Goal: Contribute content: Contribute content

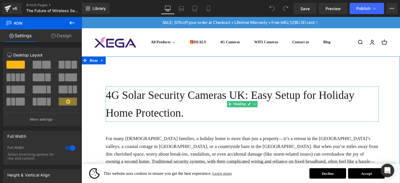
click at [182, 106] on h1 "4G Solar Security Cameras UK: Easy Setup for Holiday Home Protection." at bounding box center [253, 110] width 292 height 38
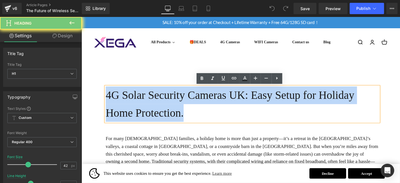
paste div
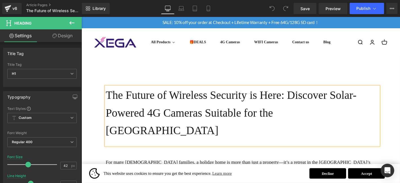
drag, startPoint x: 182, startPoint y: 106, endPoint x: 231, endPoint y: 110, distance: 49.7
click at [193, 107] on h1 "The Future of Wireless Security is Here: Discover Solar-Powered 4G Cameras Suit…" at bounding box center [253, 119] width 292 height 57
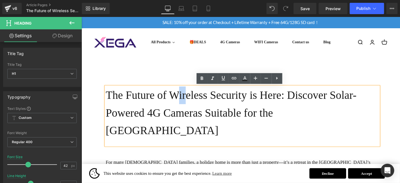
click at [346, 125] on h1 "The Future of Wireless Security is Here: Discover Solar-Powered 4G Cameras Suit…" at bounding box center [253, 119] width 292 height 57
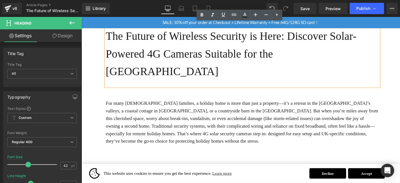
scroll to position [84, 0]
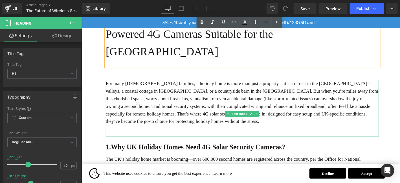
click at [170, 84] on p "For many [DEMOGRAPHIC_DATA] families, a holiday home is more than just a proper…" at bounding box center [253, 108] width 292 height 49
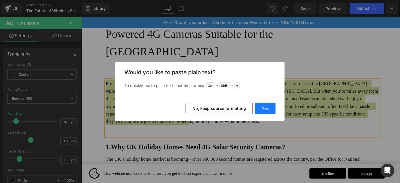
click at [262, 107] on button "Yes" at bounding box center [265, 108] width 21 height 11
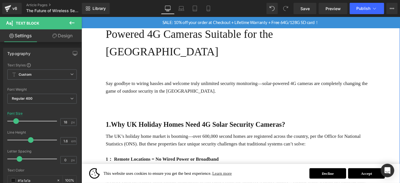
click at [384, 99] on div "Say goodbye to wiring hassles and welcome truly unlimited security monitoring—s…" at bounding box center [253, 102] width 292 height 36
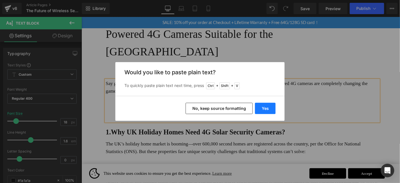
click at [270, 107] on button "Yes" at bounding box center [265, 108] width 21 height 11
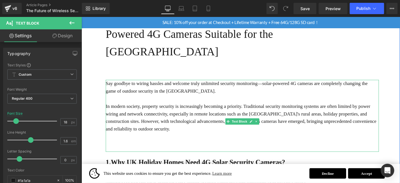
click at [125, 141] on p at bounding box center [253, 145] width 292 height 8
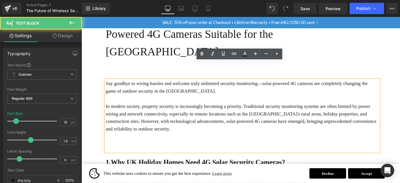
click at [124, 134] on div "Say goodbye to wiring hassles and welcome truly unlimited security monitoring—s…" at bounding box center [253, 122] width 292 height 77
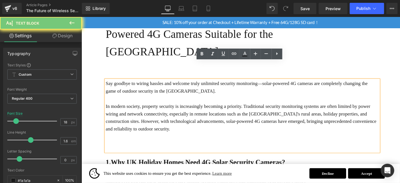
click at [122, 135] on div "Say goodbye to wiring hassles and welcome truly unlimited security monitoring—s…" at bounding box center [253, 122] width 292 height 77
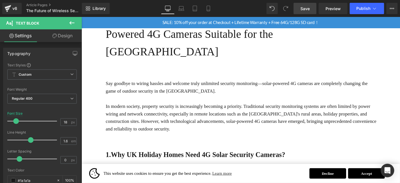
click at [309, 7] on span "Save" at bounding box center [304, 9] width 9 height 6
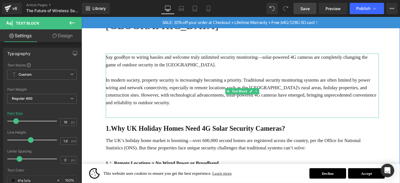
scroll to position [113, 0]
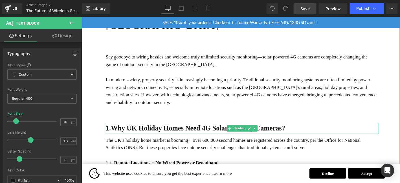
click at [112, 132] on strong "1.Why UK Holiday Homes Need 4G Solar Security Cameras?" at bounding box center [203, 136] width 192 height 8
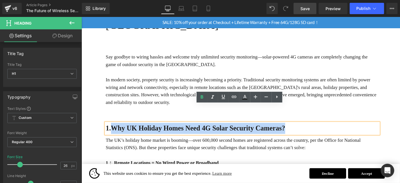
drag, startPoint x: 114, startPoint y: 115, endPoint x: 325, endPoint y: 118, distance: 210.8
click at [325, 130] on h1 "1.Why UK Holiday Homes Need 4G Solar Security Cameras?" at bounding box center [253, 136] width 292 height 12
paste div
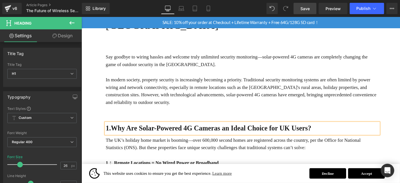
click at [339, 96] on div "Say goodbye to wiring hassles and welcome truly unlimited security monitoring—s…" at bounding box center [253, 90] width 292 height 69
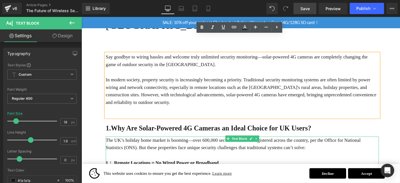
click at [221, 145] on p "The UK’s holiday home market is booming—over 600,000 second homes are registere…" at bounding box center [253, 153] width 292 height 16
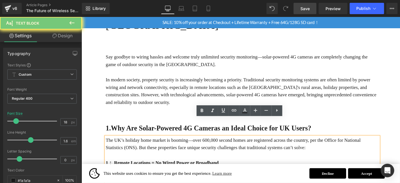
click at [221, 145] on p "The UK’s holiday home market is booming—over 600,000 second homes are registere…" at bounding box center [253, 153] width 292 height 16
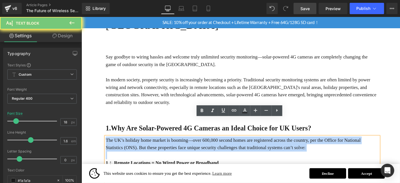
click at [221, 145] on p "The UK’s holiday home market is booming—over 600,000 second homes are registere…" at bounding box center [253, 153] width 292 height 16
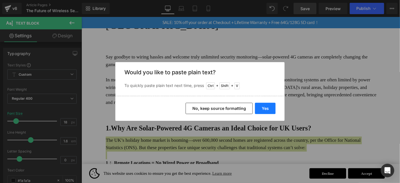
click at [271, 104] on button "Yes" at bounding box center [265, 108] width 21 height 11
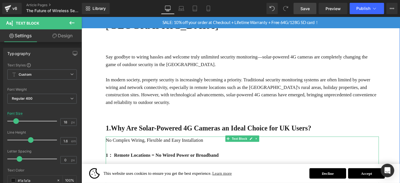
click at [149, 145] on p "No Complex Wiring, Flexible and Easy Installation" at bounding box center [253, 149] width 292 height 8
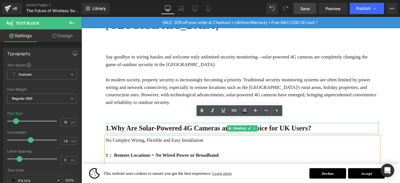
click at [126, 132] on strong "1.Why Are Solar-Powered 4G Cameras an Ideal Choice for UK Users?" at bounding box center [217, 136] width 220 height 8
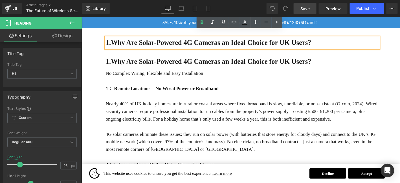
click at [170, 60] on strong "1.Why Are Solar-Powered 4G Cameras an Ideal Choice for UK Users?" at bounding box center [217, 64] width 220 height 8
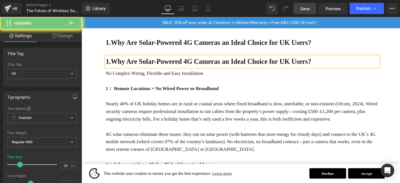
scroll to position [187, 0]
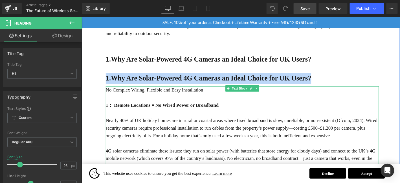
paste div
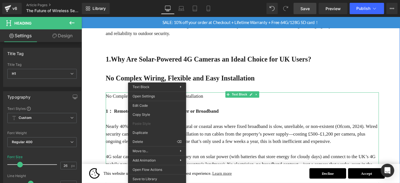
click at [160, 97] on p "No Complex Wiring, Flexible and Easy Installation" at bounding box center [253, 101] width 292 height 8
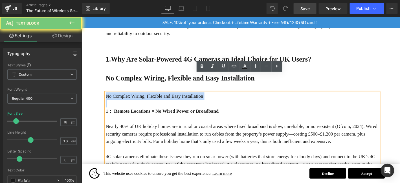
click at [166, 78] on b "No Complex Wiring, Flexible and Easy Installation" at bounding box center [186, 82] width 159 height 8
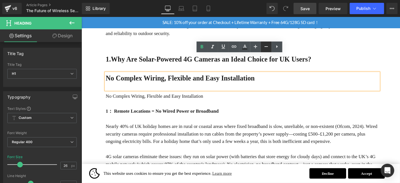
click at [266, 45] on icon at bounding box center [266, 46] width 7 height 7
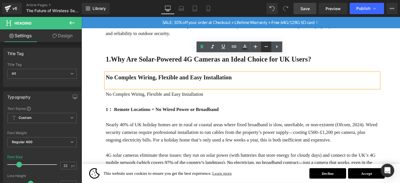
click at [266, 45] on icon at bounding box center [266, 46] width 7 height 7
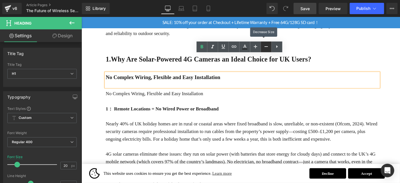
click at [266, 45] on icon at bounding box center [266, 46] width 7 height 7
type input "18"
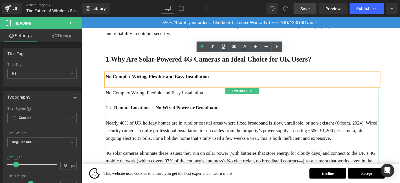
click at [147, 111] on b "1： Remote Locations = No Wired Power or Broadband" at bounding box center [167, 114] width 121 height 6
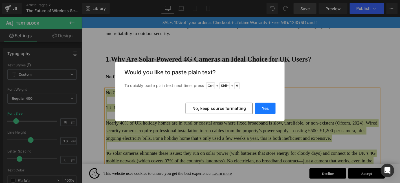
click at [274, 109] on button "Yes" at bounding box center [265, 108] width 21 height 11
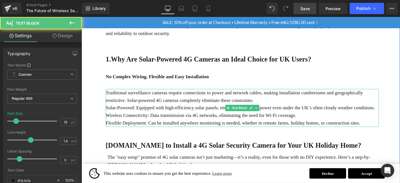
click at [332, 94] on p "Traditional surveillance cameras require connections to power and network cable…" at bounding box center [253, 102] width 292 height 16
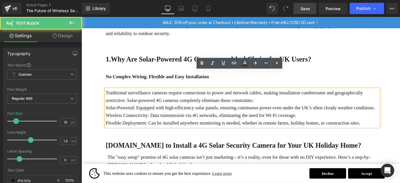
click at [292, 94] on p "Traditional surveillance cameras require connections to power and network cable…" at bounding box center [253, 102] width 292 height 16
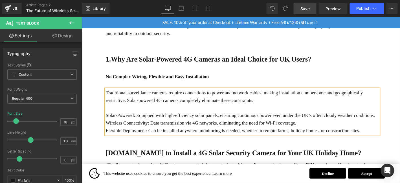
click at [334, 126] on p "Wireless Connectivity: Data transmission via 4G networks, eliminating the need …" at bounding box center [253, 130] width 292 height 8
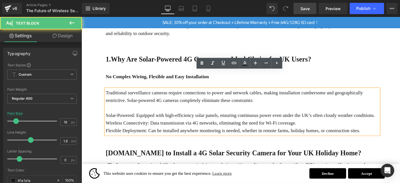
click at [396, 118] on p "Solar-Powered: Equipped with high-efficiency solar panels, ensuring continuous …" at bounding box center [253, 122] width 292 height 8
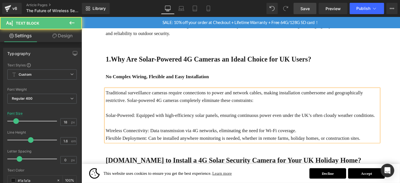
click at [327, 126] on p at bounding box center [253, 130] width 292 height 8
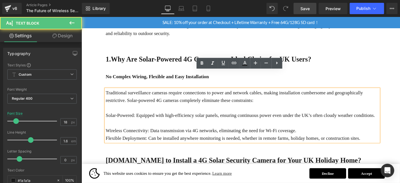
click at [327, 134] on p "Wireless Connectivity: Data transmission via 4G networks, eliminating the need …" at bounding box center [253, 138] width 292 height 8
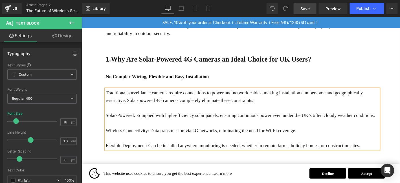
click at [389, 150] on p "Flexible Deployment: Can be installed anywhere monitoring is needed, whether in…" at bounding box center [253, 154] width 292 height 8
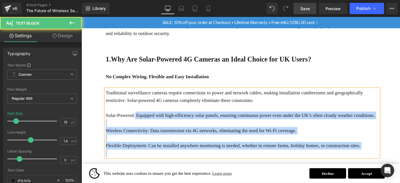
drag, startPoint x: 138, startPoint y: 102, endPoint x: 106, endPoint y: 103, distance: 32.1
click at [107, 103] on div "Traditional surveillance cameras require connections to power and network cable…" at bounding box center [253, 130] width 292 height 73
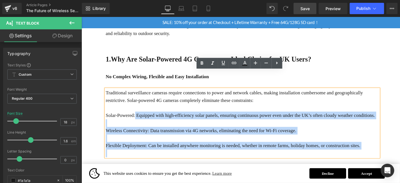
click at [130, 118] on p "Solar-Powered: Equipped with high-efficiency solar panels, ensuring continuous …" at bounding box center [253, 122] width 292 height 8
drag, startPoint x: 139, startPoint y: 103, endPoint x: 106, endPoint y: 103, distance: 33.8
click at [107, 103] on div "Traditional surveillance cameras require connections to power and network cable…" at bounding box center [253, 130] width 292 height 73
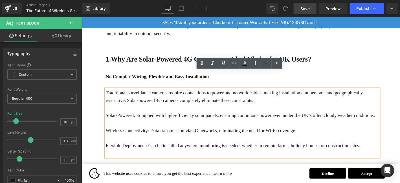
click at [110, 118] on p "Solar-Powered: Equipped with high-efficiency solar panels, ensuring continuous …" at bounding box center [253, 122] width 292 height 8
drag, startPoint x: 106, startPoint y: 103, endPoint x: 139, endPoint y: 103, distance: 32.1
click at [139, 118] on p "Solar-Powered: Equipped with high-efficiency solar panels, ensuring continuous …" at bounding box center [253, 122] width 292 height 8
click at [205, 64] on link at bounding box center [201, 63] width 11 height 11
click at [123, 134] on p "Wireless Connectivity: Data transmission via 4G networks, eliminating the need …" at bounding box center [253, 138] width 292 height 8
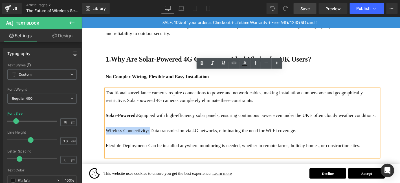
drag, startPoint x: 111, startPoint y: 119, endPoint x: 154, endPoint y: 118, distance: 43.1
click at [154, 134] on p "Wireless Connectivity: Data transmission via 4G networks, eliminating the need …" at bounding box center [253, 138] width 292 height 8
click at [204, 63] on icon at bounding box center [201, 63] width 7 height 7
click at [146, 150] on p "Flexible Deployment: Can be installed anywhere monitoring is needed, whether in…" at bounding box center [253, 154] width 292 height 8
drag, startPoint x: 151, startPoint y: 136, endPoint x: 106, endPoint y: 136, distance: 44.5
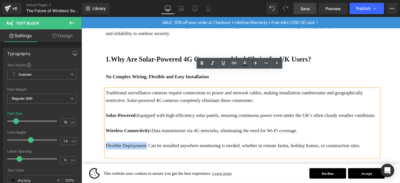
click at [107, 150] on p "Flexible Deployment: Can be installed anywhere monitoring is needed, whether in…" at bounding box center [253, 154] width 292 height 8
click at [201, 64] on icon at bounding box center [201, 62] width 3 height 3
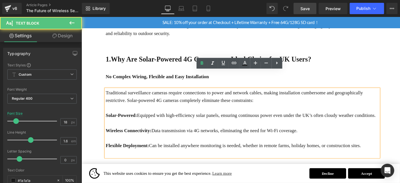
click at [186, 126] on p at bounding box center [253, 130] width 292 height 8
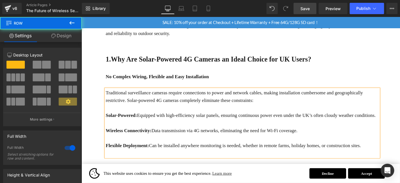
click at [165, 77] on b "No Complex Wiring, Flexible and Easy Installation" at bounding box center [162, 80] width 110 height 6
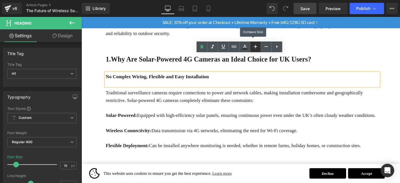
click at [255, 44] on icon at bounding box center [255, 46] width 7 height 7
type input "20"
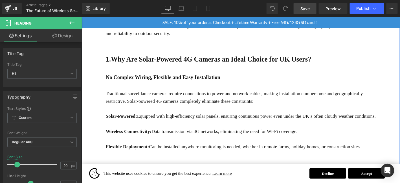
drag, startPoint x: 381, startPoint y: 157, endPoint x: 367, endPoint y: 187, distance: 32.5
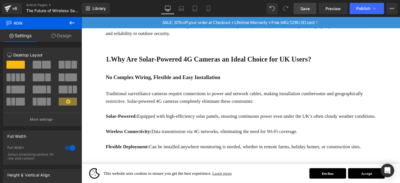
drag, startPoint x: 392, startPoint y: 125, endPoint x: 207, endPoint y: 104, distance: 187.1
click at [393, 143] on p at bounding box center [253, 147] width 292 height 8
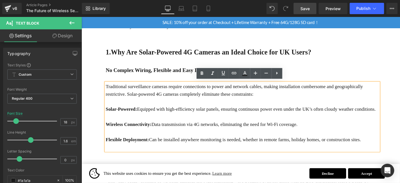
scroll to position [215, 0]
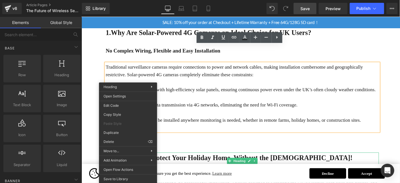
click at [187, 133] on div "The Future of Wireless Security is Here: Discover Solar-Powered 4G Cameras Suit…" at bounding box center [253, 74] width 292 height 424
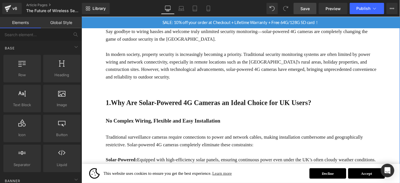
scroll to position [139, 0]
click at [163, 125] on b "No Complex Wiring, Flexible and Easy Installation" at bounding box center [168, 128] width 123 height 6
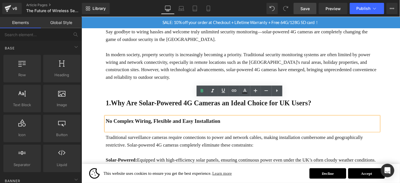
click at [186, 68] on div "Say goodbye to wiring hassles and welcome truly unlimited security monitoring—s…" at bounding box center [253, 63] width 292 height 69
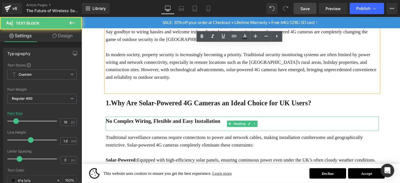
click at [198, 125] on b "No Complex Wiring, Flexible and Easy Installation" at bounding box center [168, 128] width 123 height 6
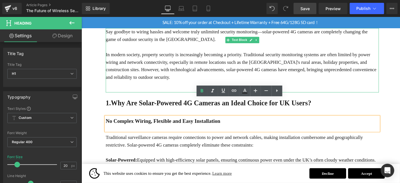
click at [308, 65] on p "In modern society, property security is increasingly becoming a priority. Tradi…" at bounding box center [253, 69] width 292 height 32
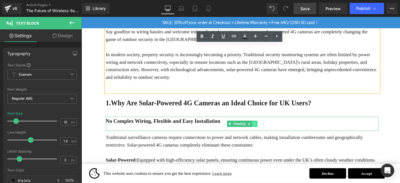
click at [266, 129] on icon at bounding box center [266, 130] width 3 height 3
click at [263, 129] on icon at bounding box center [263, 130] width 3 height 3
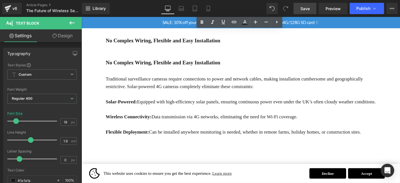
scroll to position [228, 0]
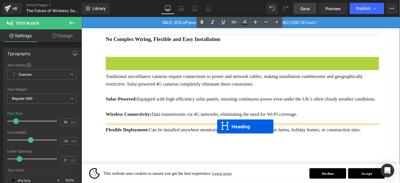
drag, startPoint x: 249, startPoint y: 66, endPoint x: 226, endPoint y: 134, distance: 71.1
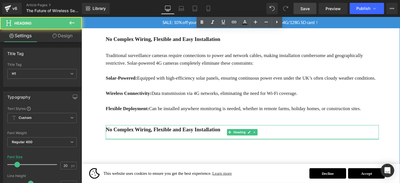
scroll to position [204, 0]
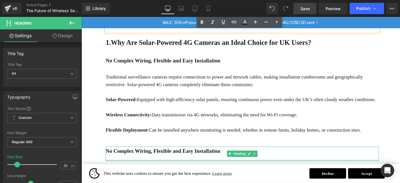
click at [148, 155] on h1 "No Complex Wiring, Flexible and Easy Installation" at bounding box center [253, 159] width 292 height 9
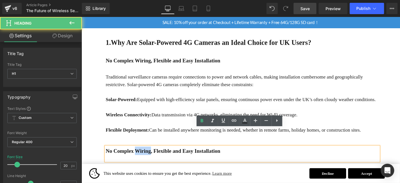
click at [148, 155] on h1 "No Complex Wiring, Flexible and Easy Installation" at bounding box center [253, 159] width 292 height 9
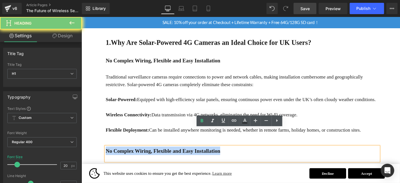
click at [148, 155] on h1 "No Complex Wiring, Flexible and Easy Installation" at bounding box center [253, 159] width 292 height 9
paste div
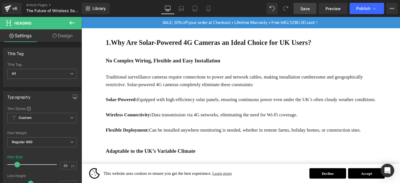
click at [94, 74] on div "The Future of Wireless Security is Here: Discover Solar-Powered 4G Cameras Suit…" at bounding box center [251, 35] width 341 height 360
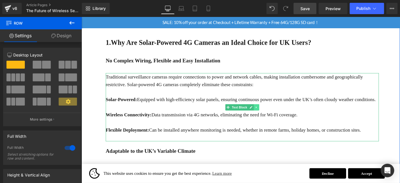
click at [268, 112] on icon at bounding box center [268, 113] width 3 height 3
click at [267, 110] on link at bounding box center [266, 113] width 6 height 7
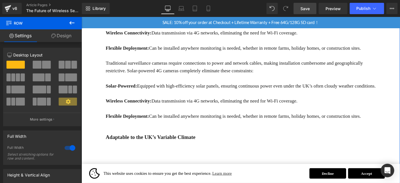
scroll to position [296, 0]
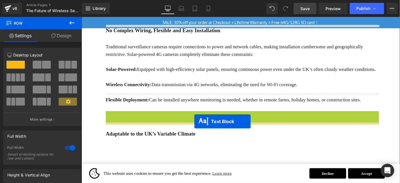
drag, startPoint x: 244, startPoint y: 75, endPoint x: 202, endPoint y: 128, distance: 68.0
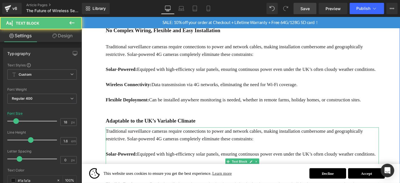
scroll to position [223, 0]
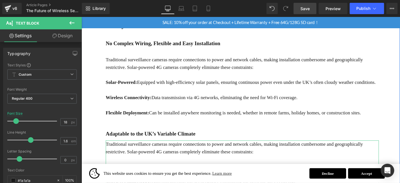
click at [156, 149] on p "Traditional surveillance cameras require connections to power and network cable…" at bounding box center [253, 157] width 292 height 16
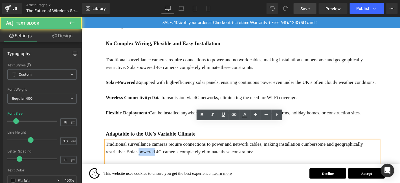
click at [156, 149] on p "Traditional surveillance cameras require connections to power and network cable…" at bounding box center [253, 157] width 292 height 16
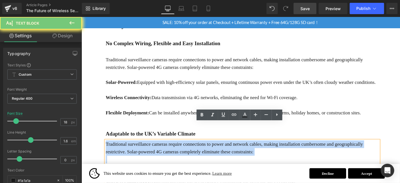
click at [156, 149] on p "Traditional surveillance cameras require connections to power and network cable…" at bounding box center [253, 157] width 292 height 16
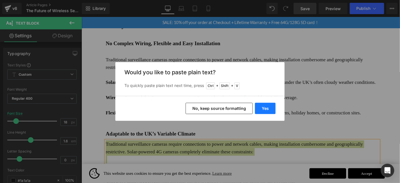
click at [267, 109] on button "Yes" at bounding box center [265, 108] width 21 height 11
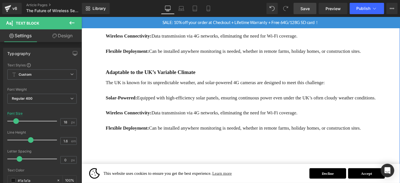
scroll to position [298, 0]
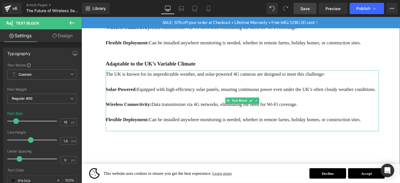
click at [128, 74] on p "The UK is known for its unpredictable weather, and solar-powered 4G cameras are…" at bounding box center [253, 78] width 292 height 8
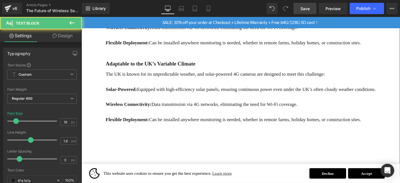
click at [122, 91] on strong "Solar-Powered:" at bounding box center [124, 94] width 34 height 6
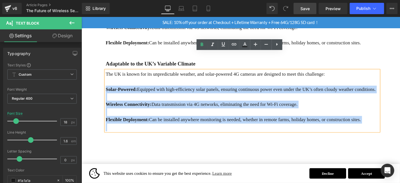
drag, startPoint x: 107, startPoint y: 74, endPoint x: 401, endPoint y: 117, distance: 297.2
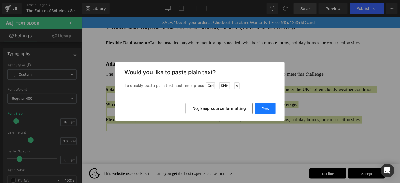
click at [267, 109] on button "Yes" at bounding box center [265, 108] width 21 height 11
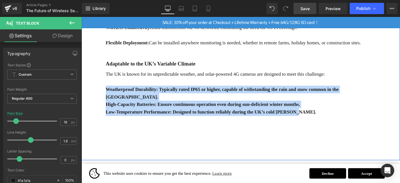
drag, startPoint x: 312, startPoint y: 91, endPoint x: 105, endPoint y: 74, distance: 207.5
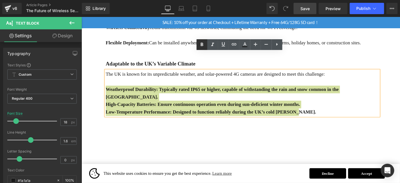
click at [205, 44] on link at bounding box center [201, 44] width 11 height 11
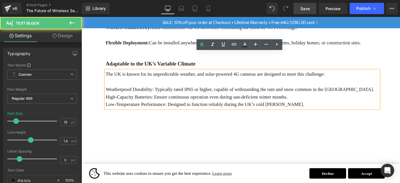
click at [359, 90] on p "Weatherproof Durability: Typically rated IP65 or higher, capable of withstandin…" at bounding box center [253, 94] width 292 height 8
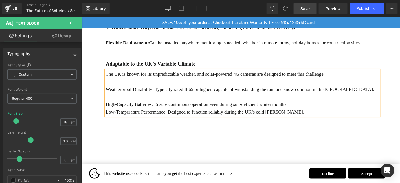
click at [324, 106] on p "High-Capacity Batteries: Ensure continuous operation even during sun-deficient …" at bounding box center [253, 110] width 292 height 8
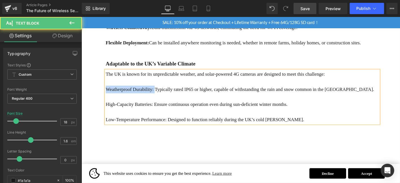
drag, startPoint x: 159, startPoint y: 74, endPoint x: 104, endPoint y: 76, distance: 55.0
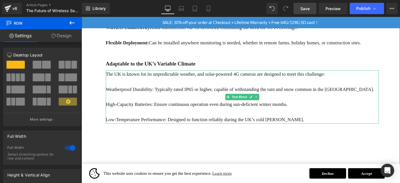
click at [134, 90] on p "Weatherproof Durability: Typically rated IP65 or higher, capable of withstandin…" at bounding box center [253, 94] width 292 height 8
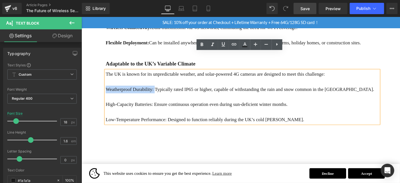
drag, startPoint x: 159, startPoint y: 76, endPoint x: 106, endPoint y: 73, distance: 52.5
click at [107, 90] on p "Weatherproof Durability: Typically rated IP65 or higher, capable of withstandin…" at bounding box center [253, 94] width 292 height 8
click at [204, 43] on icon at bounding box center [201, 44] width 7 height 7
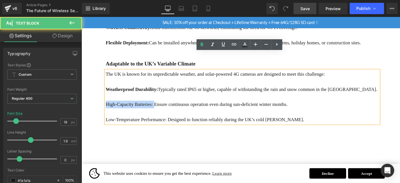
drag, startPoint x: 158, startPoint y: 92, endPoint x: 107, endPoint y: 92, distance: 50.7
click at [107, 106] on p "High-Capacity Batteries: Ensure continuous operation even during sun-deficient …" at bounding box center [253, 110] width 292 height 8
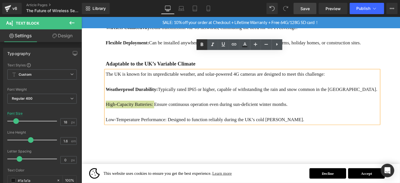
click at [201, 46] on icon at bounding box center [201, 44] width 3 height 3
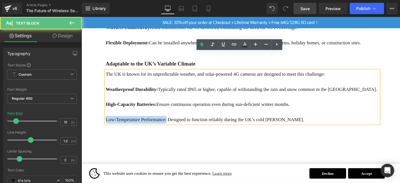
drag, startPoint x: 171, startPoint y: 108, endPoint x: 106, endPoint y: 107, distance: 64.5
click at [107, 123] on p "Low-Temperature Performance: Designed to function reliably during the UK’s cold…" at bounding box center [253, 127] width 292 height 8
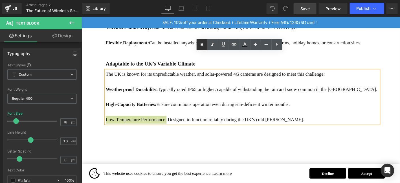
click at [200, 45] on icon at bounding box center [201, 44] width 7 height 7
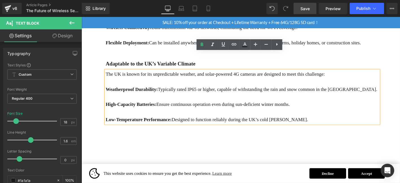
click at [307, 6] on span "Save" at bounding box center [304, 9] width 9 height 6
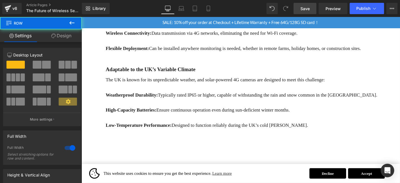
scroll to position [288, 0]
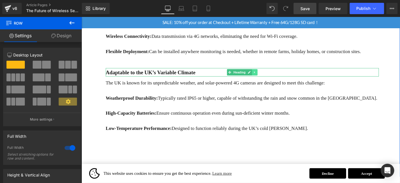
click at [266, 74] on icon at bounding box center [266, 75] width 3 height 3
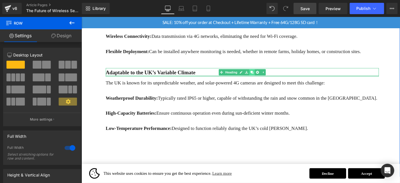
click at [261, 72] on link at bounding box center [264, 75] width 6 height 7
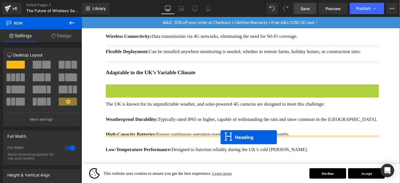
drag, startPoint x: 249, startPoint y: 72, endPoint x: 230, endPoint y: 145, distance: 75.1
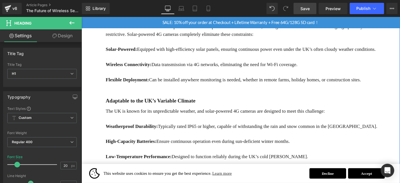
scroll to position [298, 0]
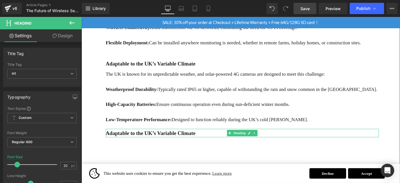
click at [172, 138] on b "Adaptable to the UK’s Variable Climate" at bounding box center [155, 141] width 96 height 6
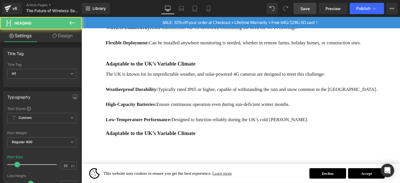
drag, startPoint x: 56, startPoint y: 34, endPoint x: 37, endPoint y: 73, distance: 42.6
click at [56, 34] on icon at bounding box center [54, 36] width 5 height 5
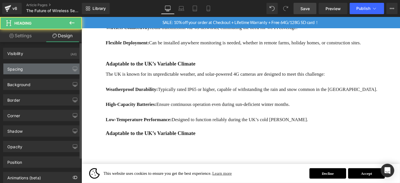
click at [44, 68] on div "Spacing" at bounding box center [41, 68] width 77 height 11
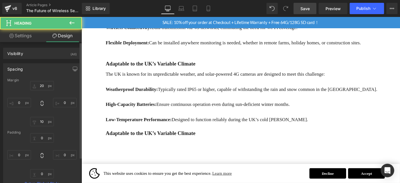
type input "20"
type input "0"
type input "10"
type input "0"
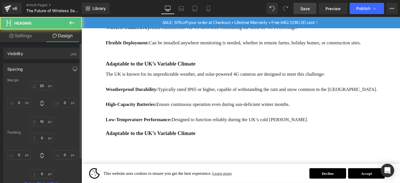
type input "0"
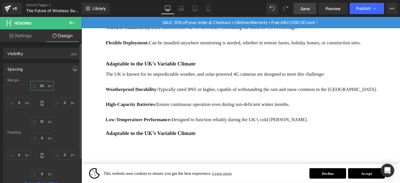
click at [43, 86] on input "20" at bounding box center [42, 85] width 24 height 9
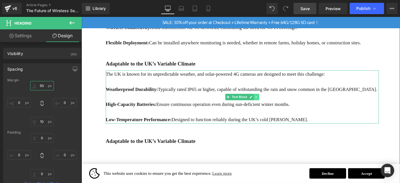
type input "50"
click at [268, 101] on icon at bounding box center [268, 102] width 1 height 2
click at [263, 99] on link at bounding box center [266, 102] width 6 height 7
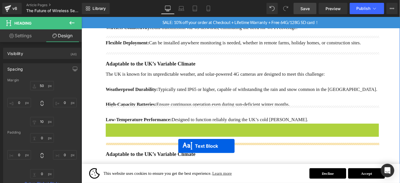
drag, startPoint x: 249, startPoint y: 140, endPoint x: 185, endPoint y: 155, distance: 66.2
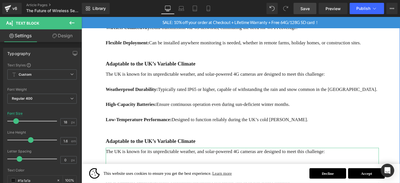
click at [155, 146] on b "Adaptable to the UK’s Variable Climate" at bounding box center [155, 149] width 96 height 6
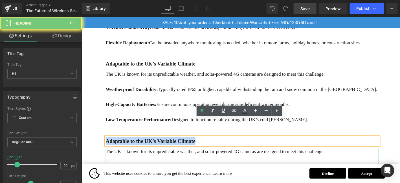
paste div
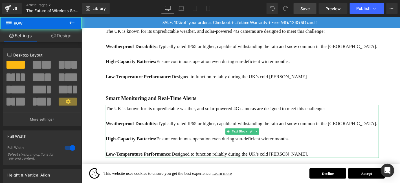
scroll to position [354, 0]
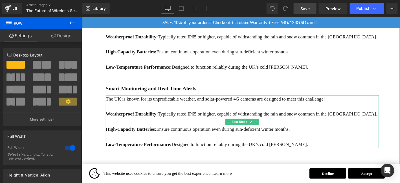
click at [168, 133] on p "High-Capacity Batteries: Ensure continuous operation even during sun-deficient …" at bounding box center [253, 137] width 292 height 8
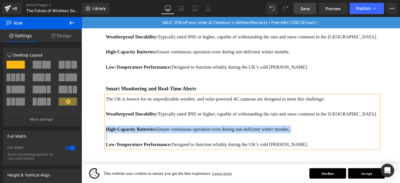
click at [168, 133] on p "High-Capacity Batteries: Ensure continuous operation even during sun-deficient …" at bounding box center [253, 137] width 292 height 8
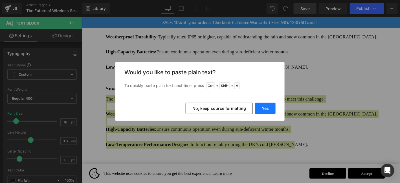
click at [269, 108] on button "Yes" at bounding box center [265, 108] width 21 height 11
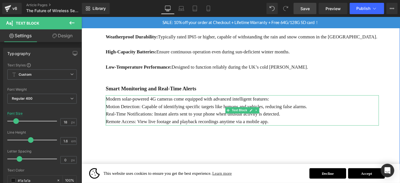
click at [290, 100] on p "Modern solar-powered 4G cameras come equipped with advanced intelligent feature…" at bounding box center [253, 104] width 292 height 8
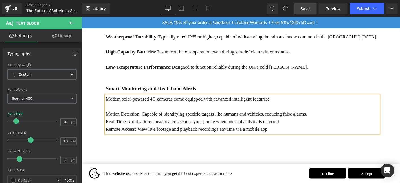
click at [339, 116] on p "Motion Detection: Capable of identifying specific targets like humans and vehic…" at bounding box center [253, 120] width 292 height 8
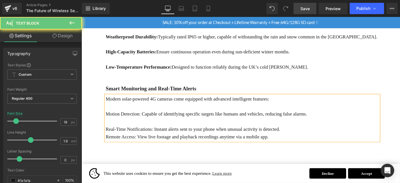
click at [311, 133] on p "Real-Time Notifications: Instant alerts sent to your phone when unusual activit…" at bounding box center [253, 137] width 292 height 8
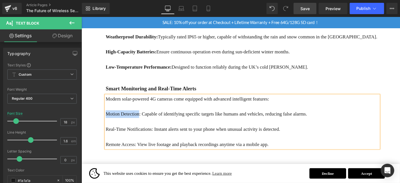
drag, startPoint x: 143, startPoint y: 103, endPoint x: 106, endPoint y: 102, distance: 36.1
click at [107, 116] on p "Motion Detection: Capable of identifying specific targets like humans and vehic…" at bounding box center [253, 120] width 292 height 8
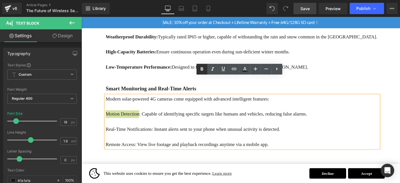
click at [201, 72] on icon at bounding box center [201, 69] width 7 height 7
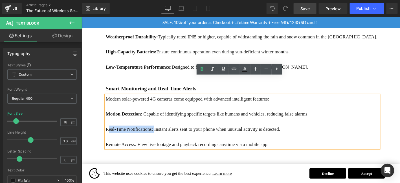
drag, startPoint x: 159, startPoint y: 117, endPoint x: 108, endPoint y: 116, distance: 50.5
click at [108, 133] on p "Real-Time Notifications: Instant alerts sent to your phone when unusual activit…" at bounding box center [253, 137] width 292 height 8
click at [200, 68] on icon at bounding box center [201, 69] width 7 height 7
drag, startPoint x: 117, startPoint y: 119, endPoint x: 107, endPoint y: 118, distance: 10.2
click at [107, 133] on p "R eal-Time Notifications: Instant alerts sent to your phone when unusual activi…" at bounding box center [253, 137] width 292 height 8
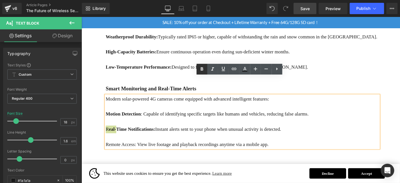
click at [203, 70] on icon at bounding box center [201, 69] width 7 height 7
drag, startPoint x: 139, startPoint y: 134, endPoint x: 106, endPoint y: 133, distance: 32.7
click at [107, 149] on p "Remote Access: View live footage and playback recordings anytime via a mobile a…" at bounding box center [253, 153] width 292 height 8
click at [203, 70] on icon at bounding box center [201, 68] width 3 height 3
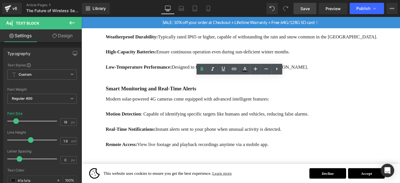
click at [312, 9] on link "Save" at bounding box center [304, 8] width 23 height 11
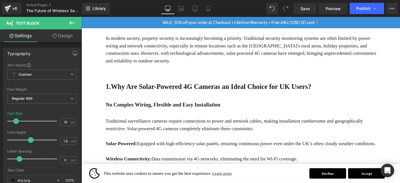
scroll to position [157, 0]
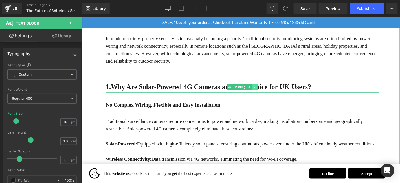
click at [265, 90] on icon at bounding box center [266, 91] width 3 height 3
click at [261, 88] on link at bounding box center [264, 91] width 6 height 7
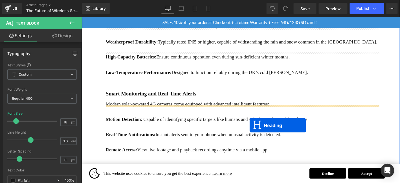
scroll to position [420, 0]
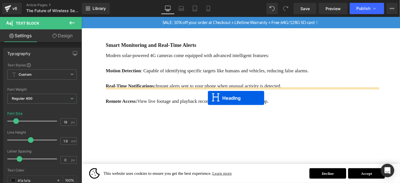
drag, startPoint x: 252, startPoint y: 93, endPoint x: 216, endPoint y: 103, distance: 37.3
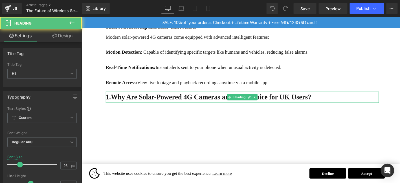
scroll to position [400, 0]
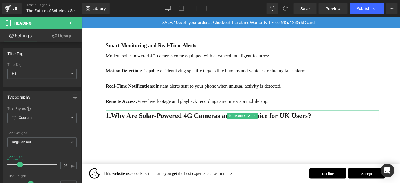
click at [199, 127] on div at bounding box center [253, 127] width 292 height 1
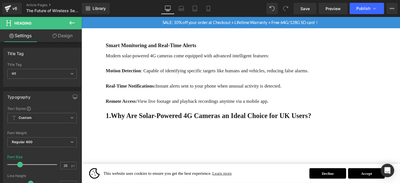
click at [69, 37] on link "Design" at bounding box center [62, 35] width 41 height 13
click at [0, 0] on div "Spacing" at bounding box center [0, 0] width 0 height 0
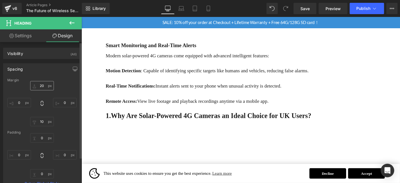
type input "20"
type input "0"
type input "10"
type input "0"
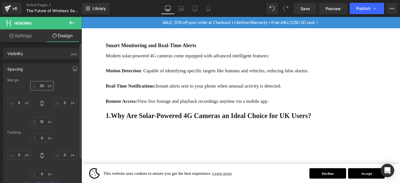
type input "0"
click at [44, 88] on input "20" at bounding box center [42, 85] width 24 height 9
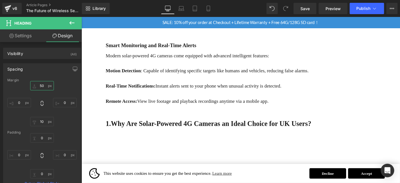
type input "50"
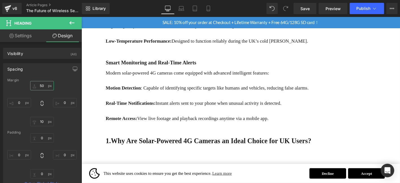
scroll to position [334, 0]
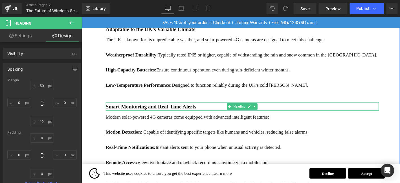
click at [189, 109] on b "Smart Monitoring and Real-Time Alerts" at bounding box center [155, 112] width 97 height 6
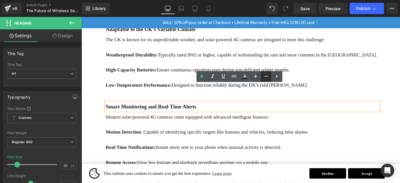
click at [261, 77] on link at bounding box center [266, 76] width 11 height 11
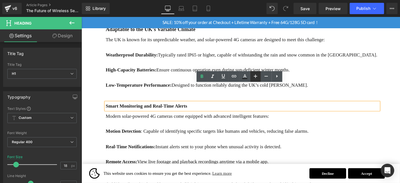
click at [255, 78] on icon at bounding box center [255, 76] width 7 height 7
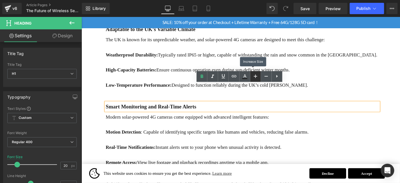
click at [255, 77] on icon at bounding box center [255, 76] width 7 height 7
type input "22"
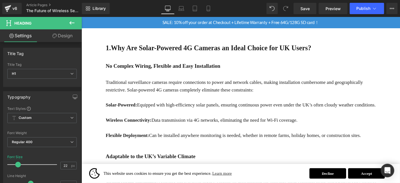
scroll to position [194, 0]
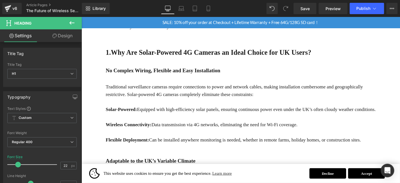
click at [81, 17] on div at bounding box center [81, 17] width 0 height 0
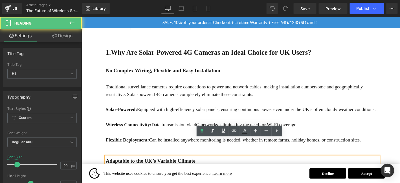
click at [185, 167] on b "Adaptable to the UK’s Variable Climate" at bounding box center [155, 170] width 96 height 6
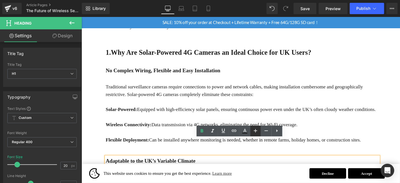
click at [254, 127] on icon at bounding box center [255, 130] width 7 height 7
type input "22"
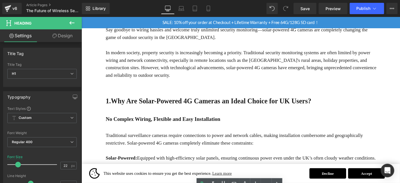
scroll to position [137, 0]
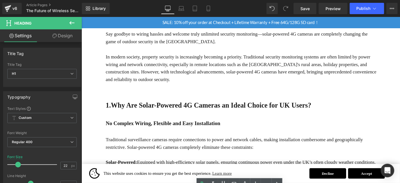
click at [190, 127] on b "No Complex Wiring, Flexible and Easy Installation" at bounding box center [168, 130] width 123 height 6
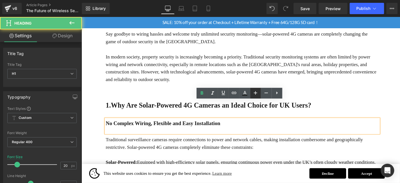
click at [257, 94] on icon at bounding box center [255, 92] width 7 height 7
type input "22"
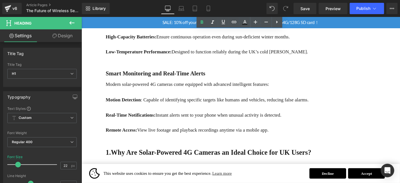
scroll to position [428, 0]
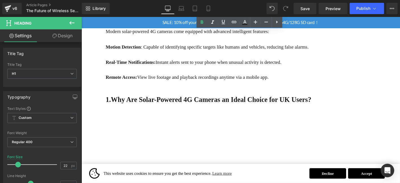
click at [167, 101] on strong "1.Why Are Solar-Powered 4G Cameras an Ideal Choice for UK Users?" at bounding box center [217, 105] width 220 height 8
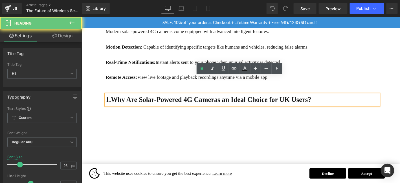
click at [167, 101] on strong "1.Why Are Solar-Powered 4G Cameras an Ideal Choice for UK Users?" at bounding box center [217, 105] width 220 height 8
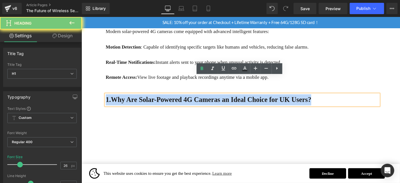
paste div
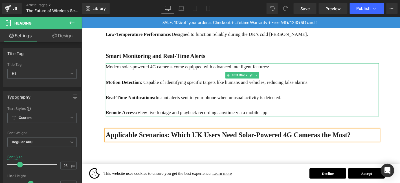
scroll to position [381, 0]
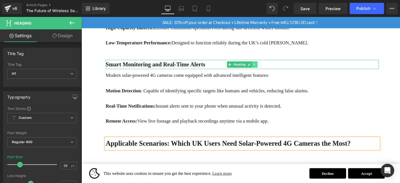
click at [267, 66] on icon at bounding box center [266, 67] width 3 height 3
click at [264, 66] on icon at bounding box center [263, 67] width 3 height 3
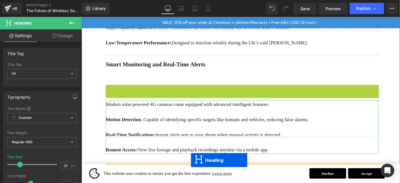
drag, startPoint x: 248, startPoint y: 76, endPoint x: 198, endPoint y: 170, distance: 106.1
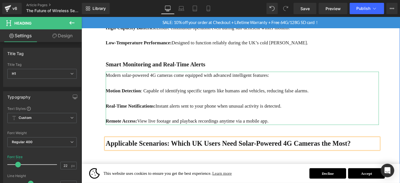
click at [166, 176] on b "Smart Monitoring and Real-Time Alerts" at bounding box center [160, 179] width 106 height 7
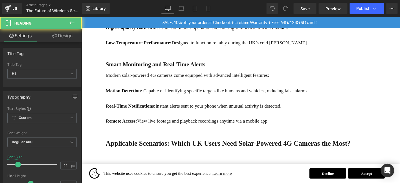
click at [58, 37] on link "Design" at bounding box center [62, 35] width 41 height 13
click at [0, 0] on div "Spacing" at bounding box center [0, 0] width 0 height 0
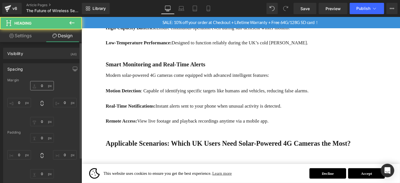
type input "50"
type input "0"
type input "10"
type input "0"
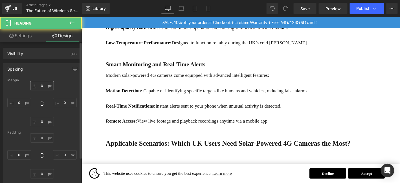
type input "0"
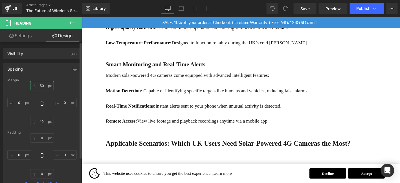
click at [44, 87] on input "50" at bounding box center [42, 85] width 24 height 9
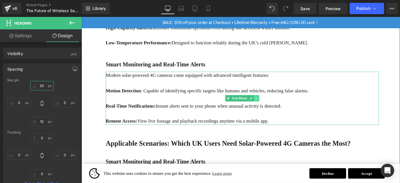
type input "20"
click at [269, 102] on icon at bounding box center [268, 103] width 3 height 3
click at [264, 102] on icon at bounding box center [265, 103] width 3 height 3
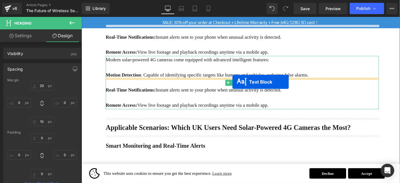
scroll to position [413, 0]
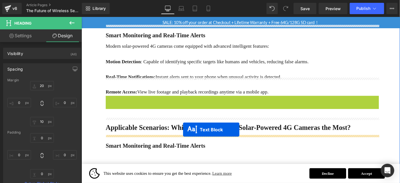
drag, startPoint x: 250, startPoint y: 68, endPoint x: 190, endPoint y: 137, distance: 92.1
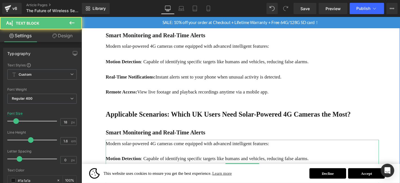
scroll to position [398, 0]
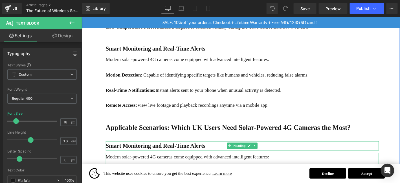
click at [159, 151] on b "Smart Monitoring and Real-Time Alerts" at bounding box center [160, 154] width 106 height 7
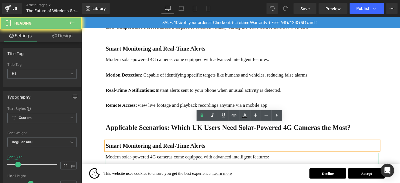
paste div
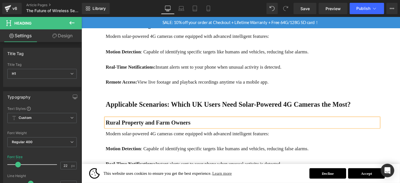
scroll to position [427, 0]
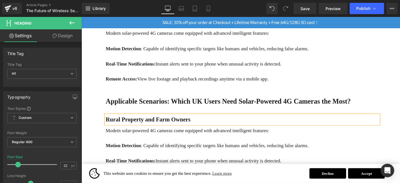
click at [156, 134] on p "Modern solar-powered 4G cameras come equipped with advanced intelligent feature…" at bounding box center [253, 138] width 292 height 8
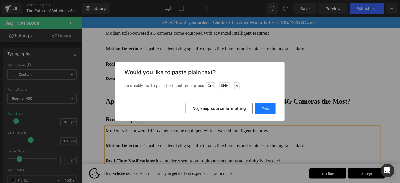
click at [270, 110] on button "Yes" at bounding box center [265, 108] width 21 height 11
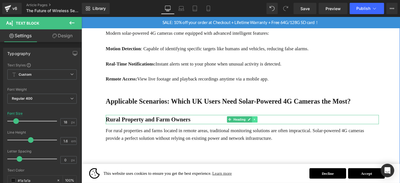
click at [266, 125] on icon at bounding box center [266, 126] width 1 height 2
click at [261, 123] on link at bounding box center [264, 126] width 6 height 7
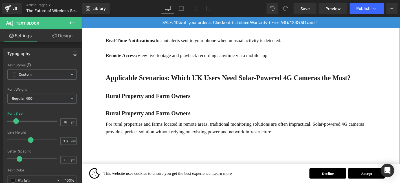
scroll to position [452, 0]
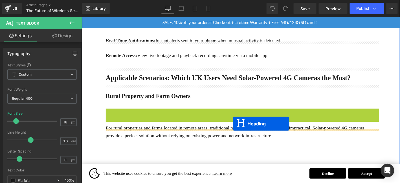
drag, startPoint x: 248, startPoint y: 101, endPoint x: 243, endPoint y: 131, distance: 30.2
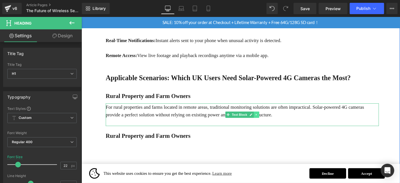
click at [267, 119] on icon at bounding box center [268, 120] width 3 height 3
click at [266, 119] on icon at bounding box center [265, 120] width 3 height 3
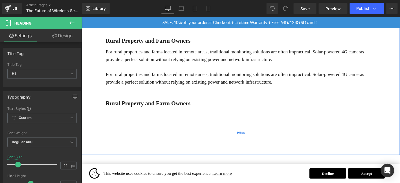
scroll to position [527, 0]
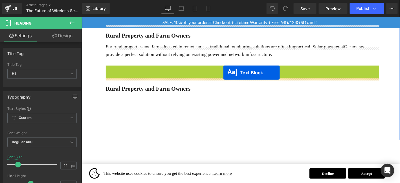
drag, startPoint x: 251, startPoint y: 51, endPoint x: 232, endPoint y: 77, distance: 32.1
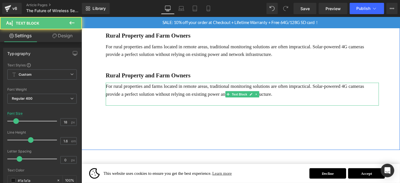
scroll to position [502, 0]
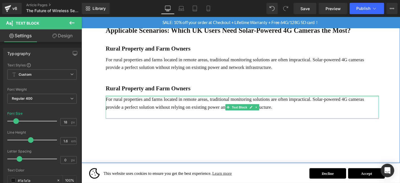
click at [173, 90] on b "Rural Property and Farm Owners" at bounding box center [152, 93] width 91 height 7
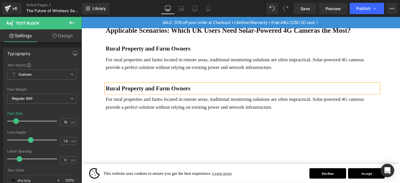
click at [173, 90] on b "Rural Property and Farm Owners" at bounding box center [152, 93] width 91 height 7
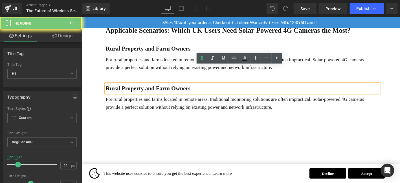
paste div
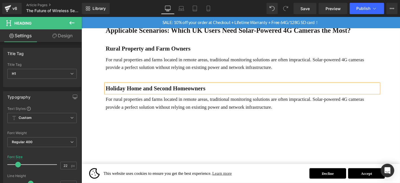
click at [201, 101] on p "For rural properties and farms located in remote areas, traditional monitoring …" at bounding box center [253, 109] width 292 height 16
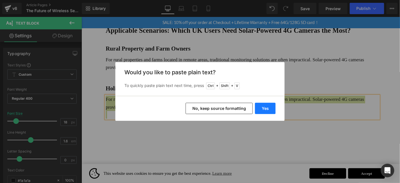
click at [267, 111] on button "Yes" at bounding box center [265, 108] width 21 height 11
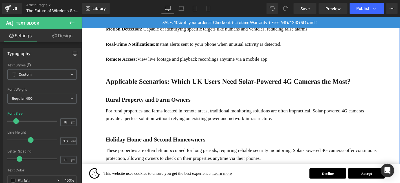
scroll to position [446, 0]
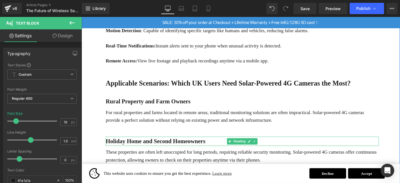
click at [269, 146] on link at bounding box center [267, 149] width 6 height 7
click at [263, 148] on icon at bounding box center [263, 149] width 3 height 3
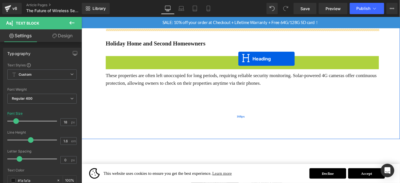
scroll to position [555, 0]
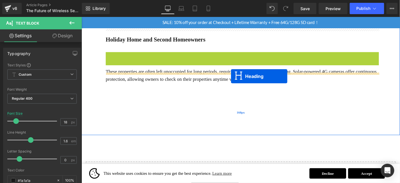
drag, startPoint x: 252, startPoint y: 46, endPoint x: 241, endPoint y: 80, distance: 35.5
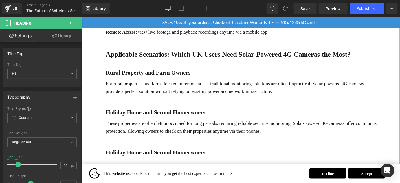
scroll to position [476, 0]
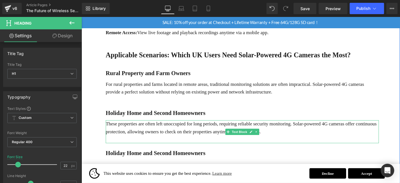
click at [385, 127] on p "These properties are often left unoccupied for long periods, requiring reliable…" at bounding box center [253, 135] width 292 height 16
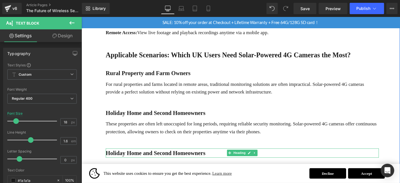
click at [141, 159] on b "Holiday Home and Second Homeowners" at bounding box center [160, 162] width 107 height 7
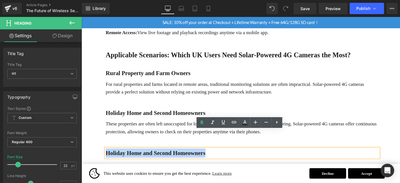
paste div
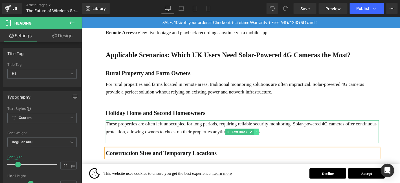
click at [266, 136] on link at bounding box center [269, 139] width 6 height 7
click at [266, 138] on icon at bounding box center [265, 139] width 3 height 3
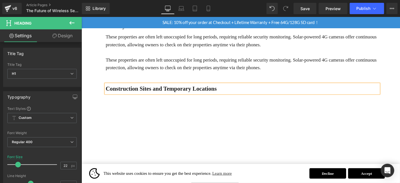
scroll to position [569, 0]
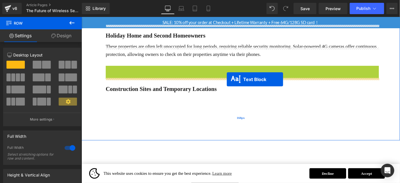
drag, startPoint x: 252, startPoint y: 52, endPoint x: 232, endPoint y: 86, distance: 40.5
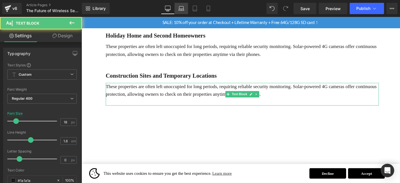
scroll to position [545, 0]
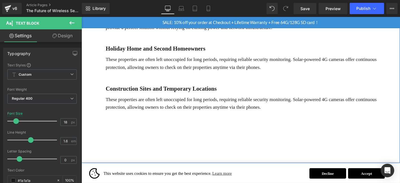
click at [202, 101] on p "These properties are often left unoccupied for long periods, requiring reliable…" at bounding box center [253, 109] width 292 height 16
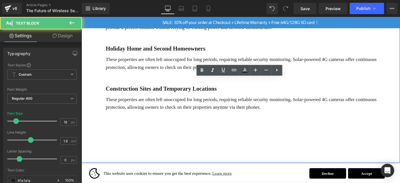
click at [202, 101] on p "These properties are often left unoccupied for long periods, requiring reliable…" at bounding box center [253, 109] width 292 height 16
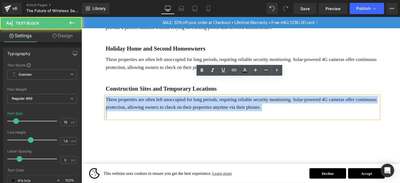
click at [202, 101] on p "These properties are often left unoccupied for long periods, requiring reliable…" at bounding box center [253, 109] width 292 height 16
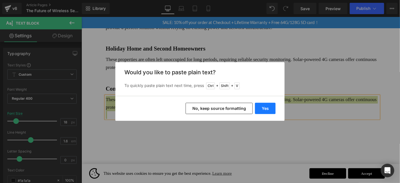
click at [268, 105] on button "Yes" at bounding box center [265, 108] width 21 height 11
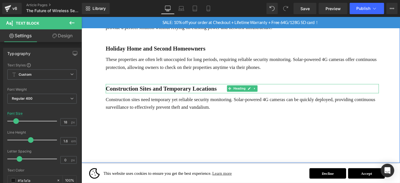
click at [270, 88] on h1 "Construction Sites and Temporary Locations" at bounding box center [253, 93] width 292 height 10
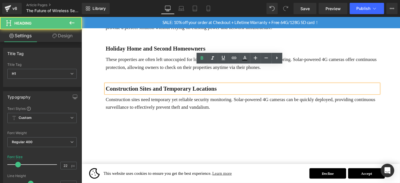
click at [266, 88] on h1 "Construction Sites and Temporary Locations" at bounding box center [253, 93] width 292 height 10
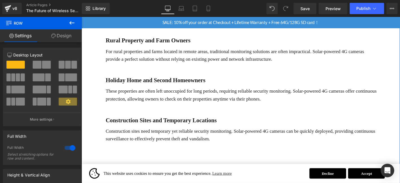
scroll to position [507, 0]
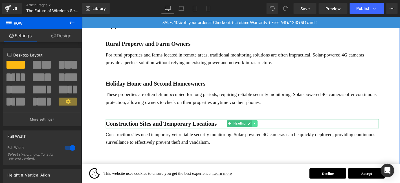
click at [269, 127] on link at bounding box center [267, 130] width 6 height 7
click at [265, 127] on link at bounding box center [264, 130] width 6 height 7
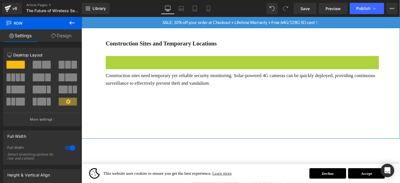
scroll to position [597, 0]
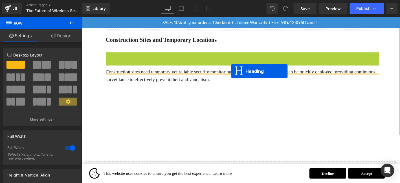
drag, startPoint x: 248, startPoint y: 62, endPoint x: 240, endPoint y: 75, distance: 14.8
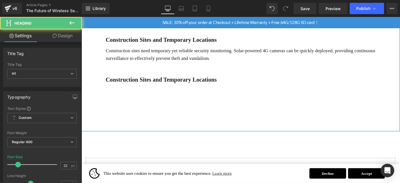
scroll to position [575, 0]
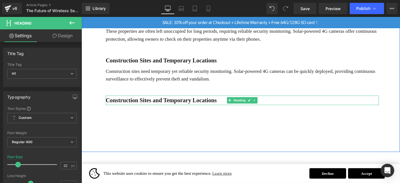
click at [165, 110] on div at bounding box center [253, 110] width 292 height 1
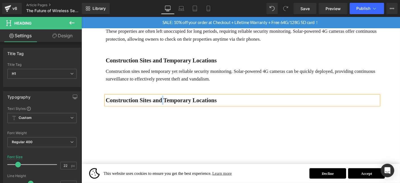
click at [165, 101] on h1 "Construction Sites and Temporary Locations" at bounding box center [253, 106] width 292 height 10
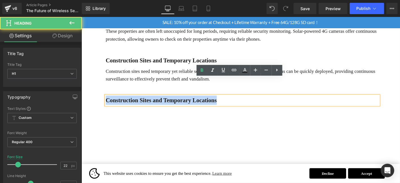
click at [165, 101] on h1 "Construction Sites and Temporary Locations" at bounding box center [253, 106] width 292 height 10
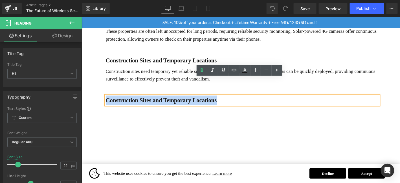
paste div
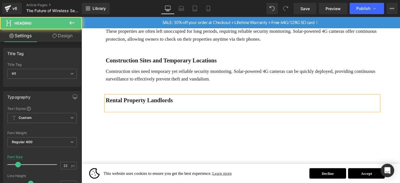
click at [172, 102] on b "Rental Property Landlords" at bounding box center [143, 105] width 72 height 7
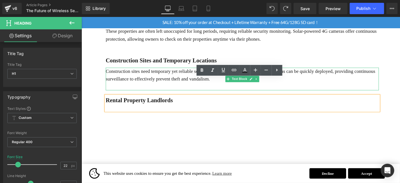
click at [268, 82] on icon at bounding box center [268, 83] width 1 height 2
click at [265, 82] on icon at bounding box center [265, 83] width 3 height 3
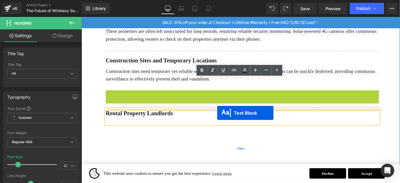
drag, startPoint x: 250, startPoint y: 91, endPoint x: 226, endPoint y: 119, distance: 36.8
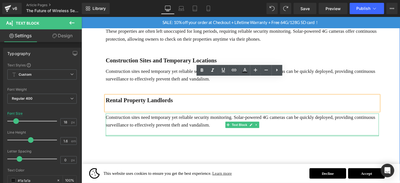
click at [123, 111] on div at bounding box center [253, 114] width 292 height 6
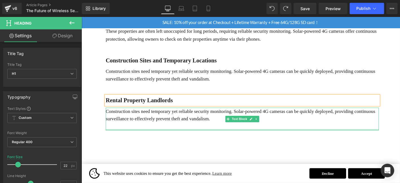
click at [187, 114] on p "Construction sites need temporary yet reliable security monitoring. Solar-power…" at bounding box center [253, 122] width 292 height 16
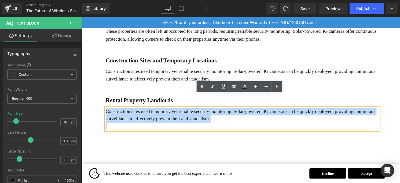
scroll to position [565, 0]
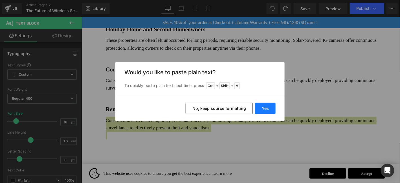
click at [271, 106] on button "Yes" at bounding box center [265, 108] width 21 height 11
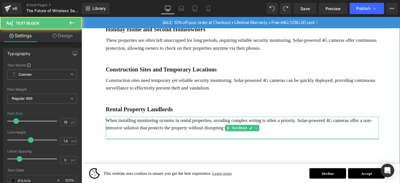
click at [134, 139] on p at bounding box center [253, 143] width 292 height 8
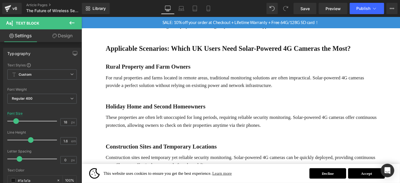
scroll to position [453, 0]
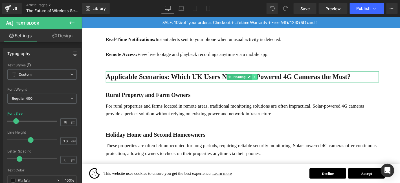
click at [268, 77] on link at bounding box center [267, 80] width 6 height 7
click at [262, 77] on link at bounding box center [264, 80] width 6 height 7
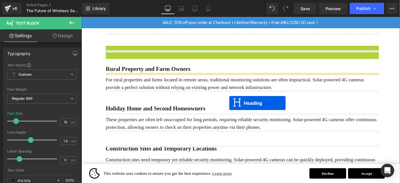
scroll to position [584, 0]
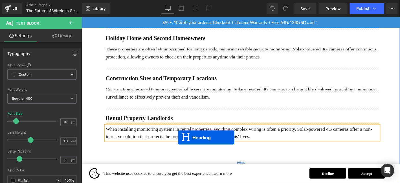
drag, startPoint x: 247, startPoint y: 89, endPoint x: 184, endPoint y: 146, distance: 84.2
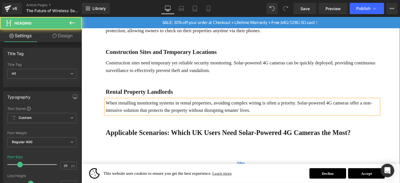
scroll to position [556, 0]
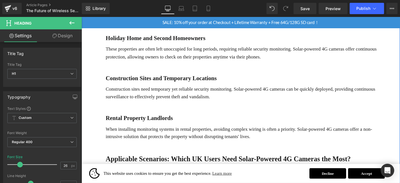
click at [152, 163] on div "Applicable Scenarios: Which UK Users Need Solar-Powered 4G Cameras the Most? He…" at bounding box center [253, 169] width 292 height 12
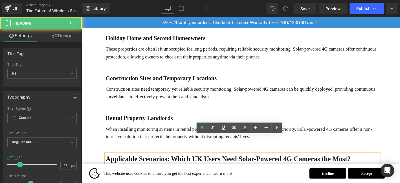
click at [155, 165] on b "Applicable Scenarios: Which UK Users Need Solar-Powered 4G Cameras the Most?" at bounding box center [238, 169] width 262 height 8
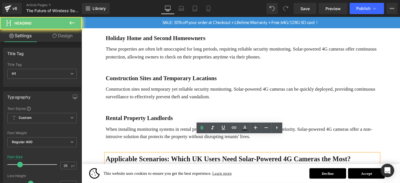
click at [155, 165] on b "Applicable Scenarios: Which UK Users Need Solar-Powered 4G Cameras the Most?" at bounding box center [238, 169] width 262 height 8
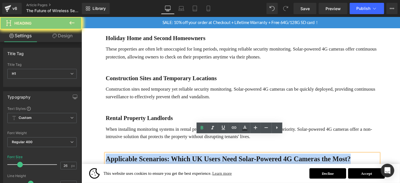
click at [155, 165] on b "Applicable Scenarios: Which UK Users Need Solar-Powered 4G Cameras the Most?" at bounding box center [238, 169] width 262 height 8
paste div
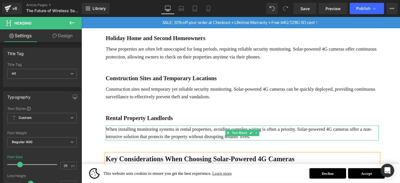
click at [267, 139] on icon at bounding box center [268, 140] width 3 height 3
click at [265, 139] on icon at bounding box center [265, 140] width 3 height 3
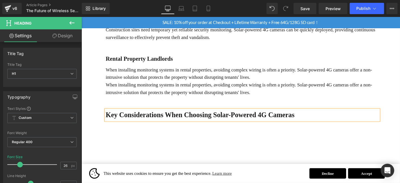
scroll to position [600, 0]
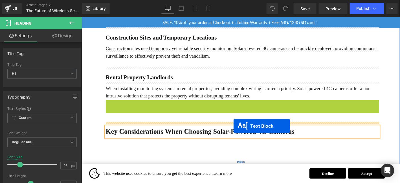
drag, startPoint x: 254, startPoint y: 93, endPoint x: 244, endPoint y: 133, distance: 41.3
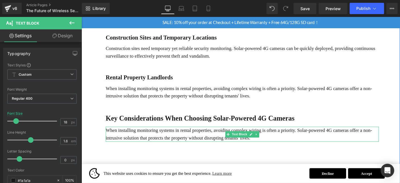
click at [158, 134] on p "When installing monitoring systems in rental properties, avoiding complex wirin…" at bounding box center [253, 142] width 292 height 16
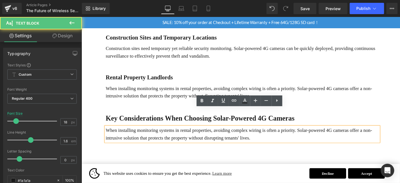
click at [158, 134] on p "When installing monitoring systems in rental properties, avoiding complex wirin…" at bounding box center [253, 142] width 292 height 16
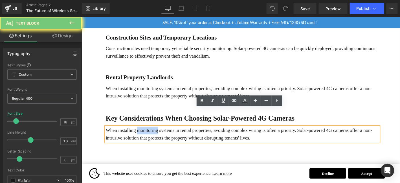
click at [158, 134] on p "When installing monitoring systems in rental properties, avoiding complex wirin…" at bounding box center [253, 142] width 292 height 16
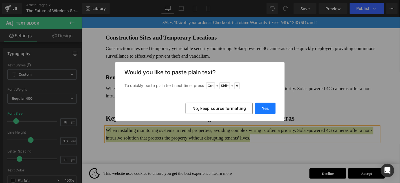
click at [267, 109] on button "Yes" at bounding box center [265, 108] width 21 height 11
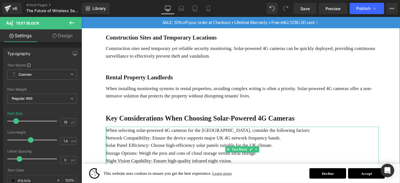
click at [107, 134] on div at bounding box center [107, 158] width 1 height 49
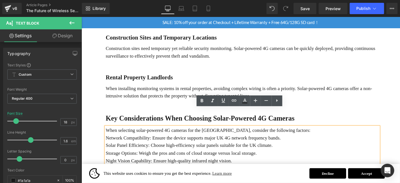
click at [107, 142] on p "Network Compatibility: Ensure the device supports major UK 4G network frequency…" at bounding box center [253, 146] width 292 height 8
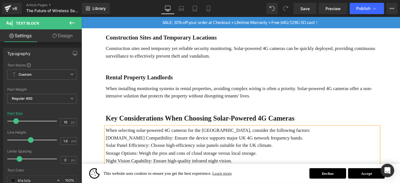
click at [107, 150] on p "Solar Panel Efficiency: Choose high-efficiency solar panels suitable for the UK…" at bounding box center [253, 154] width 292 height 8
click at [107, 158] on p "Storage Options: Weigh the pros and cons of cloud storage versus local storage." at bounding box center [253, 162] width 292 height 8
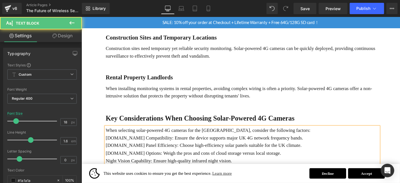
click at [107, 167] on p "Night Vision Capability: Ensure high-quality infrared night vision." at bounding box center [253, 171] width 292 height 8
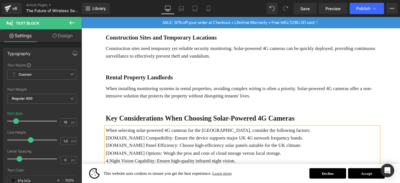
click at [108, 175] on p "Mobile Application: Evaluate the usability and functionality of the companion a…" at bounding box center [253, 179] width 292 height 8
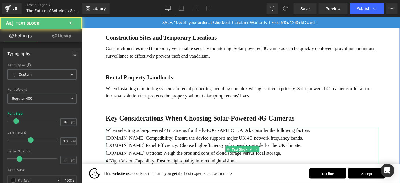
click at [307, 134] on p "When selecting solar-powered 4G cameras for the [GEOGRAPHIC_DATA], consider the…" at bounding box center [253, 138] width 292 height 8
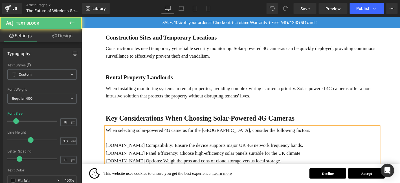
click at [309, 150] on p "[DOMAIN_NAME] Compatibility: Ensure the device supports major UK 4G network fre…" at bounding box center [253, 154] width 292 height 8
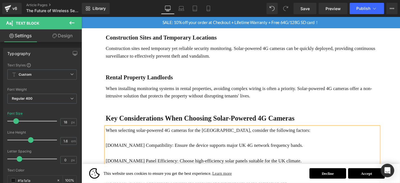
click at [299, 167] on p "[DOMAIN_NAME] Panel Efficiency: Choose high-efficiency solar panels suitable fo…" at bounding box center [253, 171] width 292 height 8
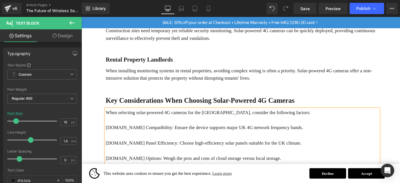
click at [294, 164] on p "[DOMAIN_NAME] Options: Weigh the pros and cons of cloud storage versus local st…" at bounding box center [253, 168] width 292 height 8
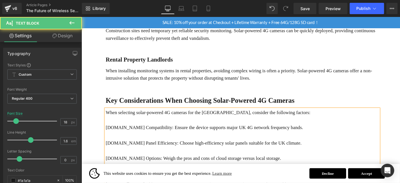
click at [277, 180] on p "4.Night Vision Capability: Ensure high-quality infrared night vision." at bounding box center [253, 184] width 292 height 8
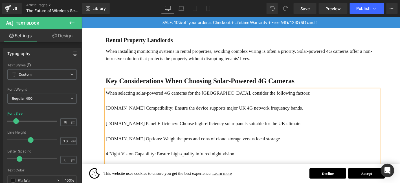
scroll to position [647, 0]
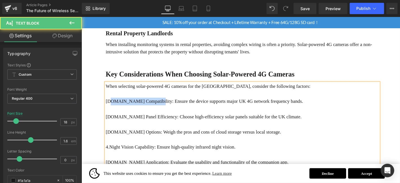
drag, startPoint x: 110, startPoint y: 88, endPoint x: 158, endPoint y: 88, distance: 47.9
click at [158, 103] on p "[DOMAIN_NAME] Compatibility: Ensure the device supports major UK 4G network fre…" at bounding box center [253, 107] width 292 height 8
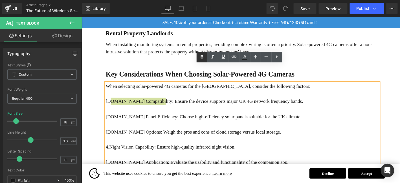
click at [203, 57] on icon at bounding box center [201, 57] width 7 height 7
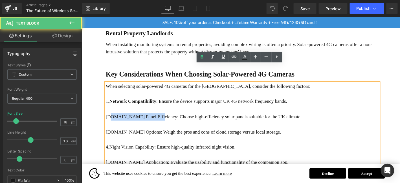
drag, startPoint x: 111, startPoint y: 104, endPoint x: 155, endPoint y: 104, distance: 43.7
click at [155, 119] on p "[DOMAIN_NAME] Panel Efficiency: Choose high-efficiency solar panels suitable fo…" at bounding box center [253, 123] width 292 height 8
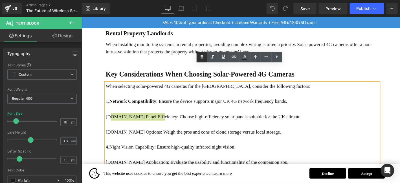
click at [201, 56] on icon at bounding box center [201, 56] width 3 height 3
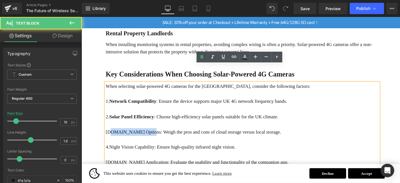
drag, startPoint x: 110, startPoint y: 121, endPoint x: 147, endPoint y: 121, distance: 36.1
click at [147, 136] on p "[DOMAIN_NAME] Options: Weigh the pros and cons of cloud storage versus local st…" at bounding box center [253, 140] width 292 height 8
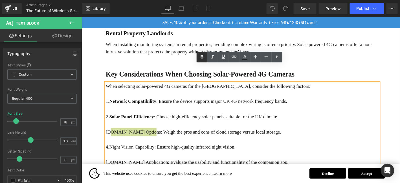
drag, startPoint x: 205, startPoint y: 56, endPoint x: 202, endPoint y: 57, distance: 2.9
click at [205, 56] on icon at bounding box center [201, 57] width 7 height 7
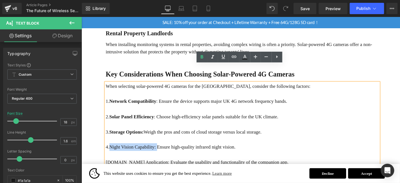
drag, startPoint x: 111, startPoint y: 136, endPoint x: 162, endPoint y: 138, distance: 50.8
click at [162, 152] on p "4.Night Vision Capability: Ensure high-quality infrared night vision." at bounding box center [253, 156] width 292 height 8
click at [203, 60] on icon at bounding box center [201, 57] width 7 height 7
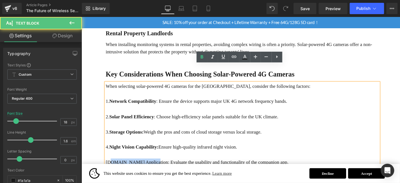
drag, startPoint x: 110, startPoint y: 151, endPoint x: 151, endPoint y: 152, distance: 40.3
click at [151, 168] on p "[DOMAIN_NAME] Application: Evaluate the usability and functionality of the comp…" at bounding box center [253, 172] width 292 height 8
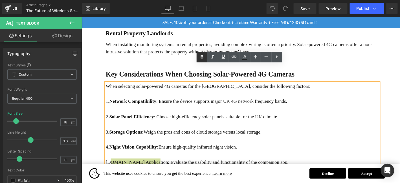
click at [203, 55] on icon at bounding box center [201, 57] width 7 height 7
click at [320, 144] on p at bounding box center [253, 148] width 292 height 8
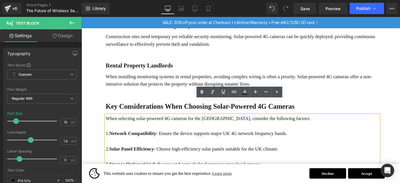
scroll to position [609, 0]
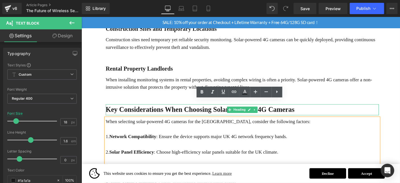
click at [326, 110] on h1 "Key Considerations When Choosing Solar-Powered 4G Cameras" at bounding box center [253, 116] width 292 height 12
click at [319, 80] on p "When installing monitoring systems in rental properties, avoiding complex wirin…" at bounding box center [253, 88] width 292 height 16
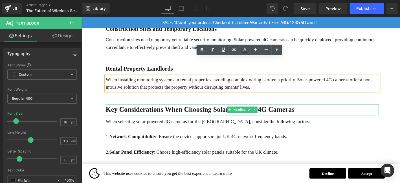
click at [265, 114] on icon at bounding box center [266, 115] width 3 height 3
click at [260, 112] on link at bounding box center [258, 115] width 6 height 7
click at [263, 112] on link at bounding box center [264, 115] width 6 height 7
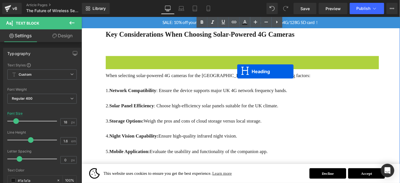
scroll to position [692, 0]
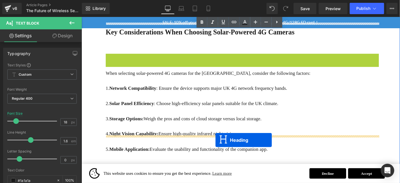
drag, startPoint x: 248, startPoint y: 46, endPoint x: 224, endPoint y: 148, distance: 105.3
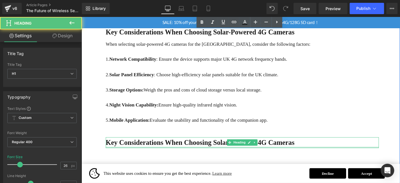
scroll to position [661, 0]
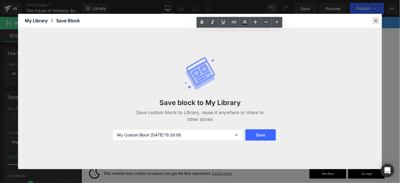
click at [372, 21] on div at bounding box center [375, 20] width 7 height 7
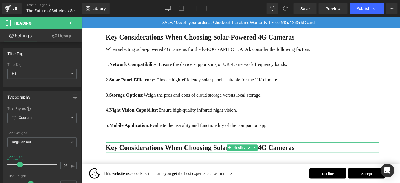
scroll to position [707, 0]
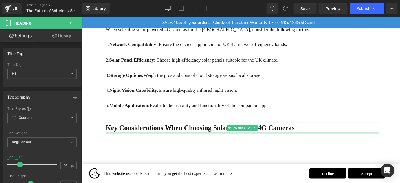
click at [161, 131] on b "Key Considerations When Choosing Solar-Powered 4G Cameras" at bounding box center [208, 135] width 202 height 8
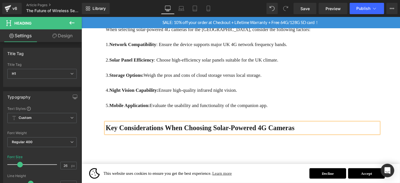
click at [161, 131] on b "Key Considerations When Choosing Solar-Powered 4G Cameras" at bounding box center [208, 135] width 202 height 8
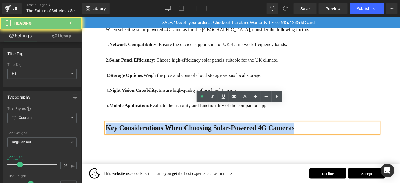
paste div
